Goal: Information Seeking & Learning: Learn about a topic

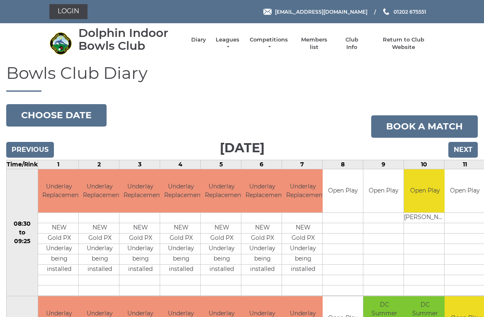
click at [462, 152] on input "Next" at bounding box center [462, 150] width 29 height 16
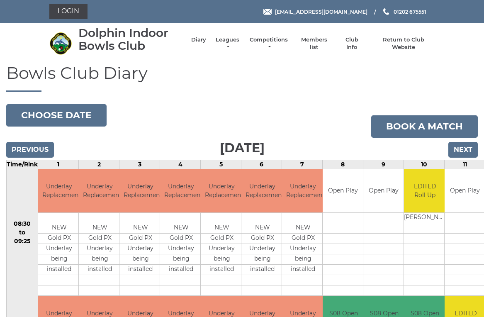
click at [234, 42] on link "Leagues" at bounding box center [227, 43] width 26 height 15
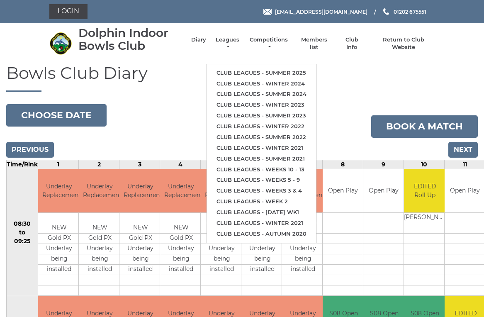
click at [298, 69] on link "Club leagues - Summer 2025" at bounding box center [261, 73] width 110 height 11
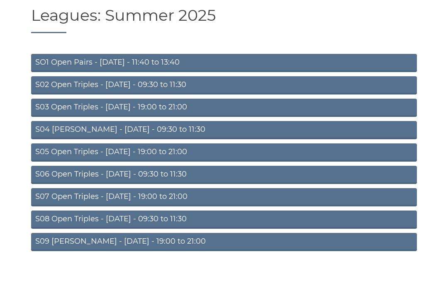
scroll to position [28, 0]
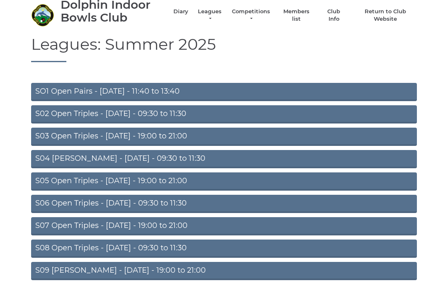
click at [177, 278] on link "S09 [PERSON_NAME] - [DATE] - 19:00 to 21:00" at bounding box center [223, 271] width 385 height 18
click at [176, 262] on link "S09 Aussie Pairs - Friday - 19:00 to 21:00" at bounding box center [223, 271] width 385 height 18
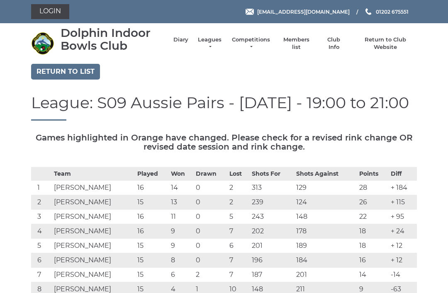
click at [186, 42] on link "Diary" at bounding box center [180, 39] width 15 height 7
